Goal: Transaction & Acquisition: Purchase product/service

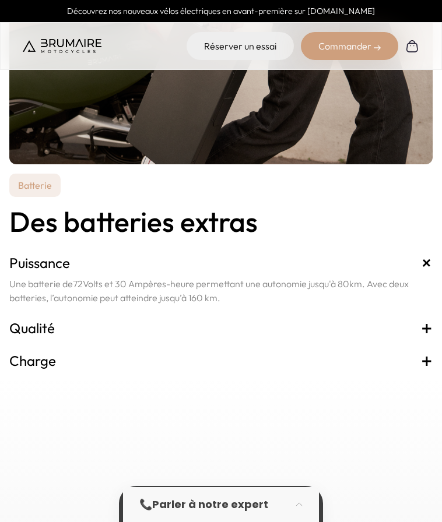
scroll to position [3660, 0]
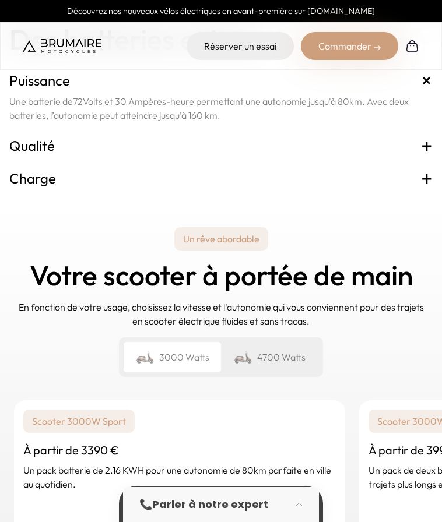
click at [420, 176] on h3 "Charge +" at bounding box center [220, 178] width 423 height 19
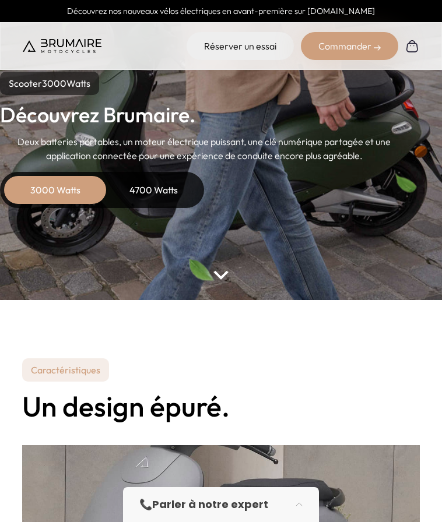
scroll to position [0, 0]
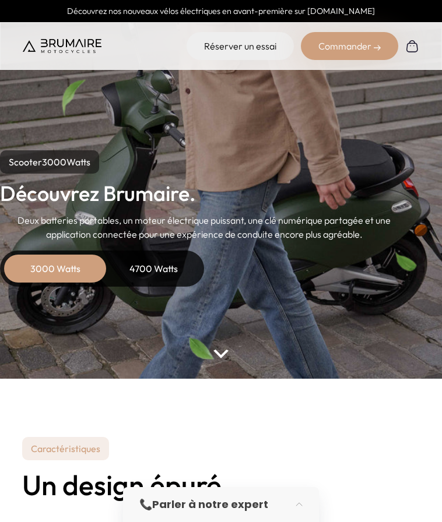
click at [66, 45] on img at bounding box center [62, 46] width 79 height 14
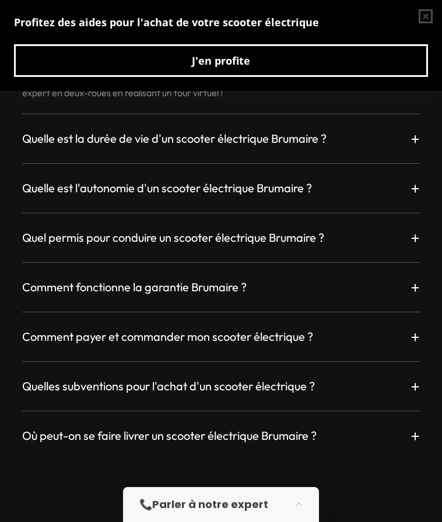
scroll to position [3528, 0]
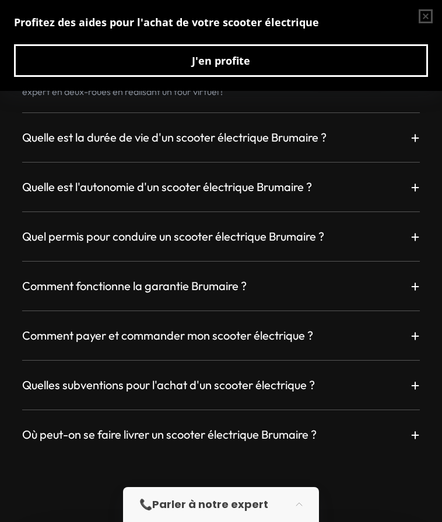
click at [279, 229] on h3 "Quel permis pour conduire un scooter électrique Brumaire ?" at bounding box center [173, 237] width 302 height 16
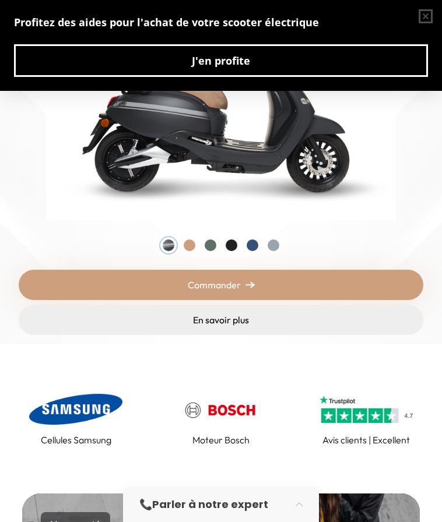
scroll to position [0, 0]
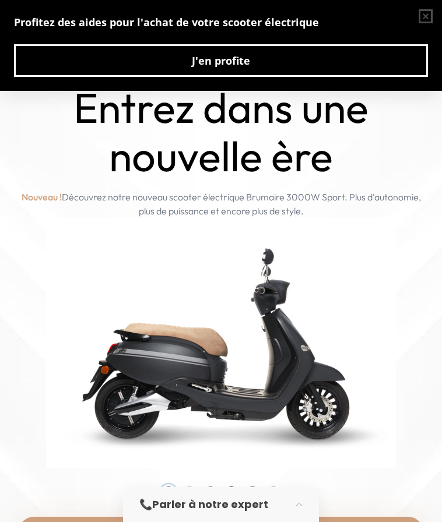
click at [426, 15] on button "button" at bounding box center [425, 16] width 33 height 33
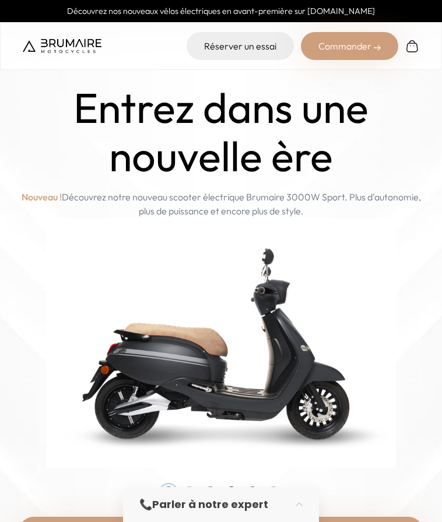
click at [366, 51] on div "Commander" at bounding box center [349, 46] width 97 height 28
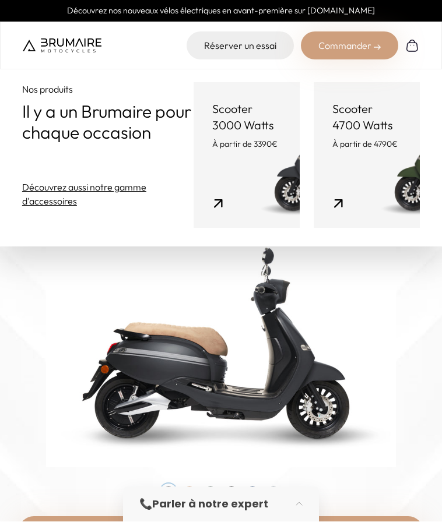
scroll to position [1, 0]
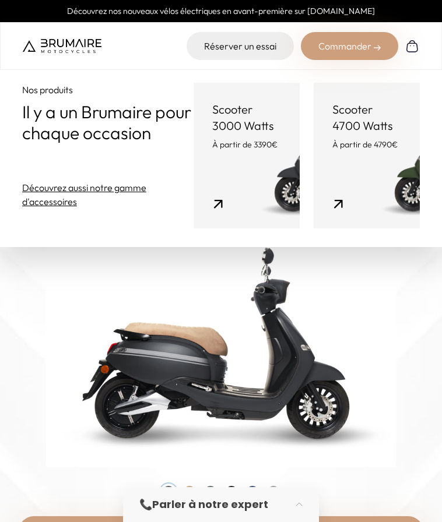
click at [261, 160] on link "Scooter 3000 Watts À partir de 3390€" at bounding box center [247, 156] width 106 height 146
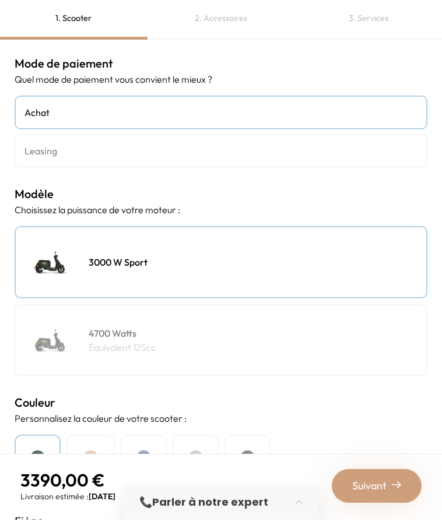
scroll to position [41, 0]
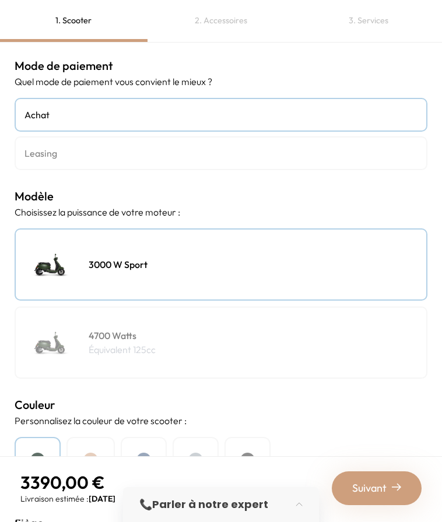
click at [140, 437] on div "Bleu" at bounding box center [144, 467] width 46 height 60
click at [98, 453] on div at bounding box center [90, 460] width 15 height 15
click at [210, 437] on div "Gris" at bounding box center [196, 467] width 46 height 60
click at [260, 437] on div "Noir" at bounding box center [247, 467] width 46 height 60
click at [45, 437] on div "Vert" at bounding box center [38, 467] width 46 height 60
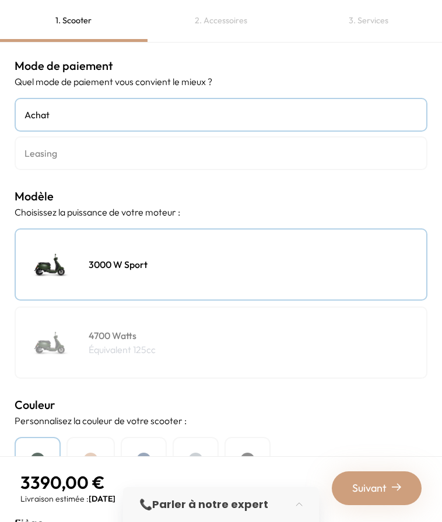
click at [153, 437] on div "Bleu" at bounding box center [144, 467] width 46 height 60
click at [384, 483] on span "Suivant" at bounding box center [369, 488] width 34 height 16
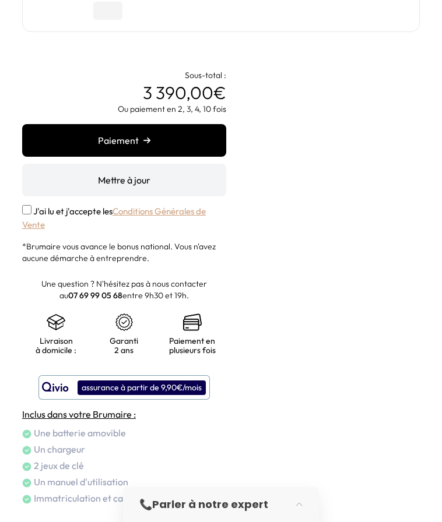
scroll to position [189, 0]
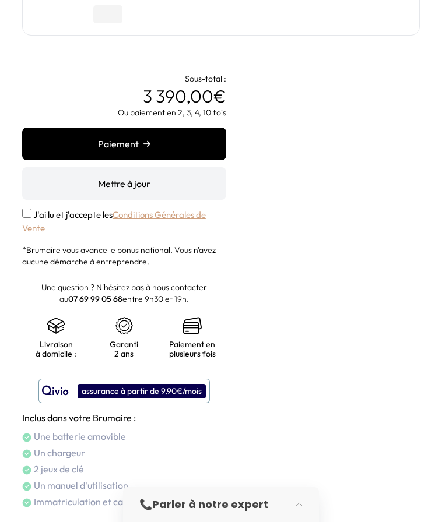
click at [184, 392] on div "assurance à partir de 9,90€/mois" at bounding box center [142, 391] width 128 height 15
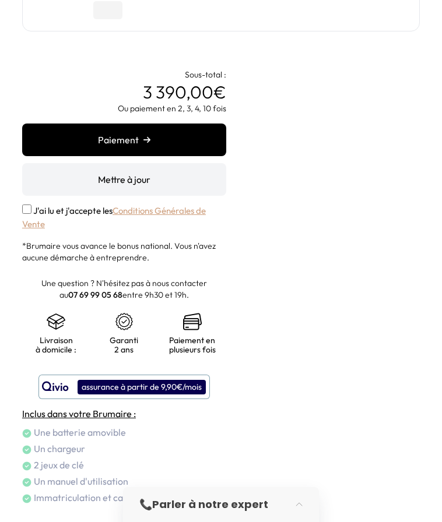
scroll to position [193, 0]
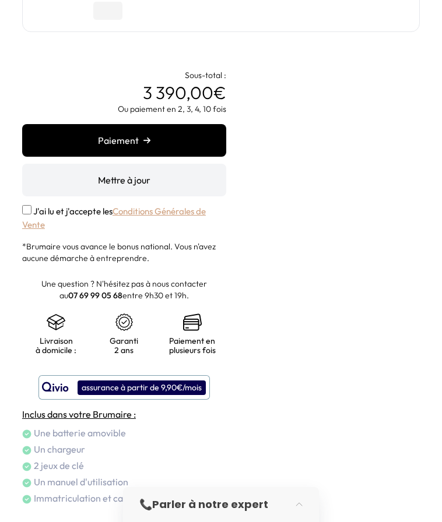
click at [173, 393] on div "assurance à partir de 9,90€/mois" at bounding box center [142, 388] width 128 height 15
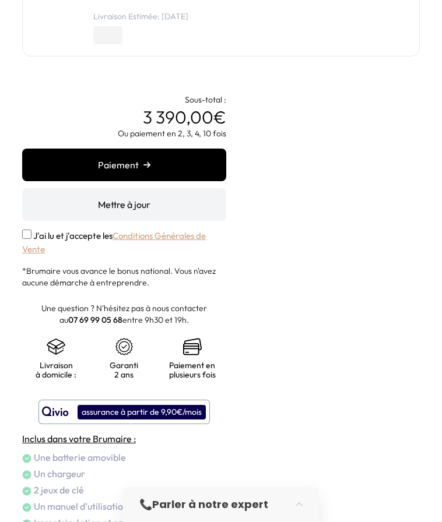
scroll to position [182, 0]
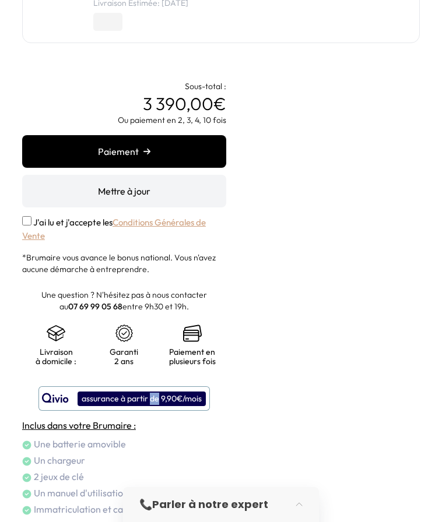
click at [251, 427] on div "Panier Récapitulatif de votre commande Scooter 3 390,00 € 3000 W Sport / Bleu /…" at bounding box center [221, 185] width 398 height 662
click at [90, 400] on div "assurance à partir de 9,90€/mois" at bounding box center [142, 399] width 128 height 15
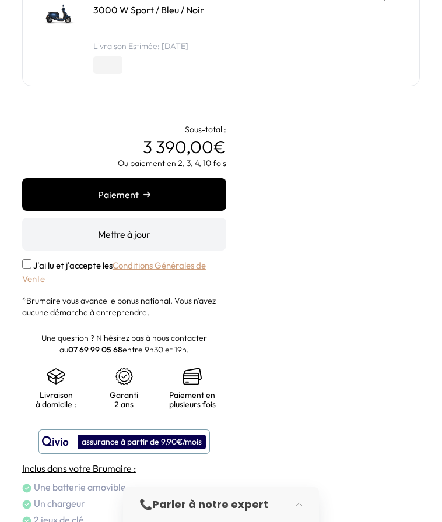
scroll to position [153, 0]
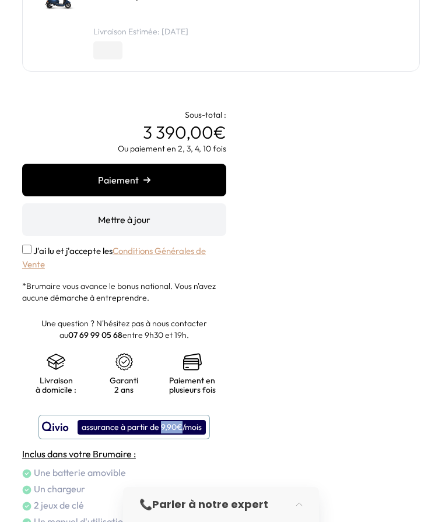
click at [59, 424] on img at bounding box center [55, 427] width 27 height 14
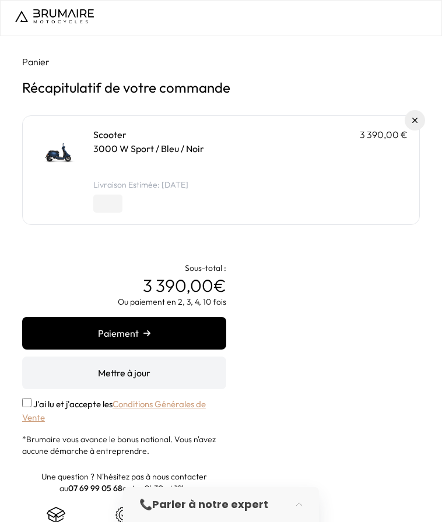
click at [179, 334] on button "Paiement" at bounding box center [124, 333] width 204 height 33
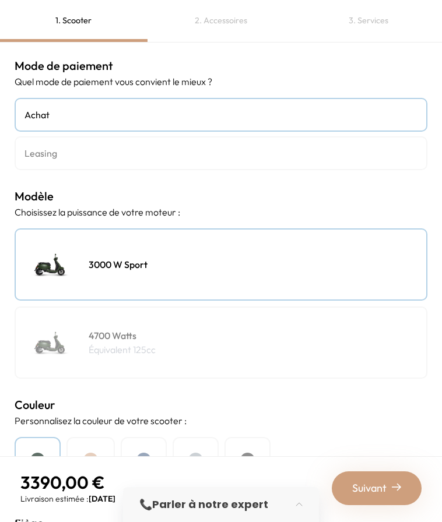
scroll to position [37, 0]
click at [385, 146] on h4 "Leasing" at bounding box center [220, 153] width 393 height 14
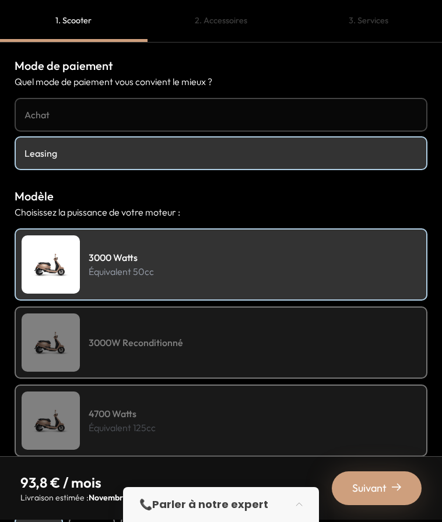
scroll to position [41, 0]
click at [294, 231] on div "3000 Watts Équivalent 50cc" at bounding box center [221, 265] width 413 height 72
click at [282, 313] on div "3000W Reconditionné" at bounding box center [221, 343] width 413 height 72
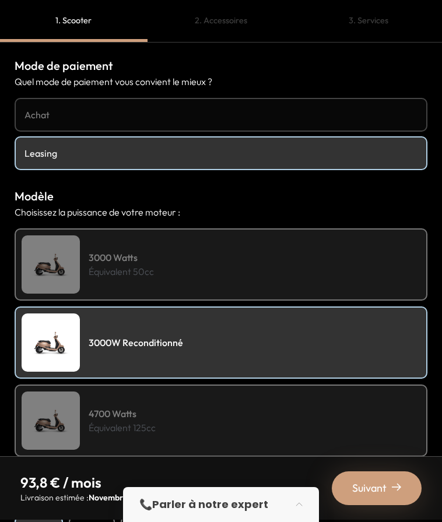
click at [301, 229] on div "3000 Watts Équivalent 50cc" at bounding box center [221, 265] width 413 height 72
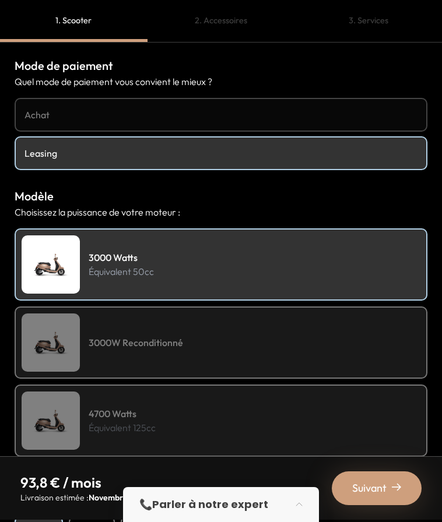
click at [376, 491] on span "Suivant" at bounding box center [369, 488] width 34 height 16
